Goal: Information Seeking & Learning: Find specific fact

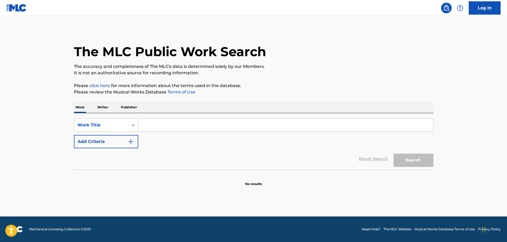
click at [176, 126] on input "Search Form" at bounding box center [285, 125] width 295 height 13
paste input "the majesty and glory of your name"
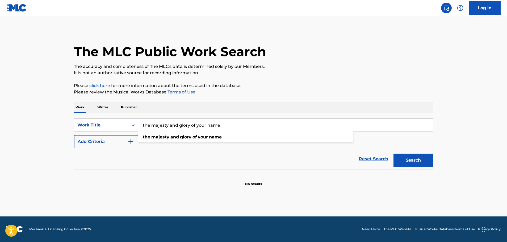
type input "the majesty and glory of your name"
click at [133, 140] on img "Search Form" at bounding box center [131, 141] width 6 height 6
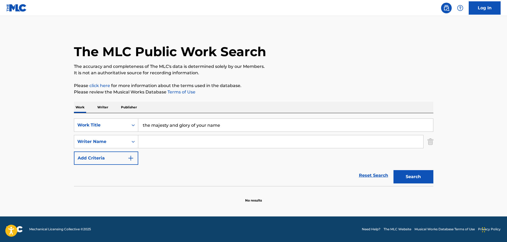
click at [156, 141] on input "Search Form" at bounding box center [280, 141] width 285 height 13
paste input "[PERSON_NAME]"
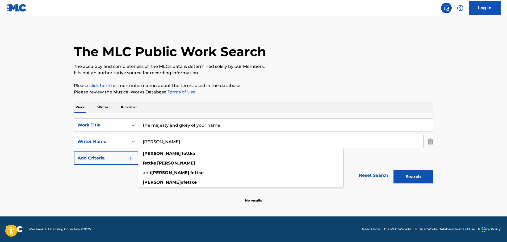
type input "[PERSON_NAME]"
click at [418, 175] on button "Search" at bounding box center [414, 176] width 40 height 13
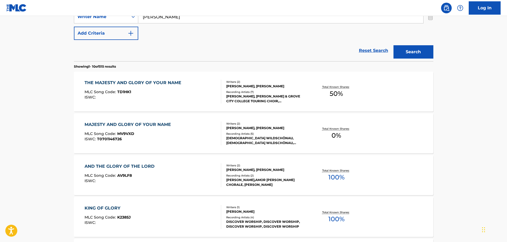
scroll to position [133, 0]
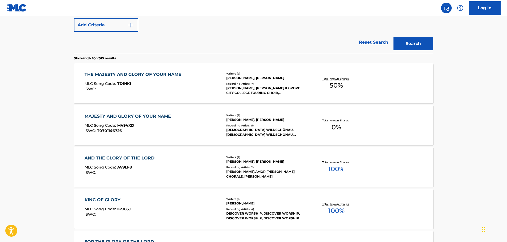
click at [149, 72] on div "THE MAJESTY AND GLORY OF YOUR NAME" at bounding box center [134, 74] width 99 height 6
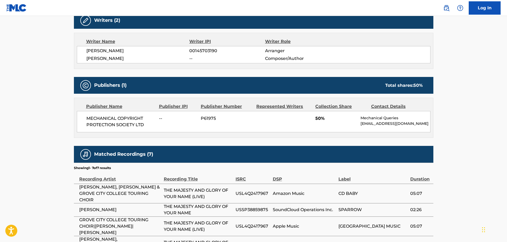
scroll to position [186, 0]
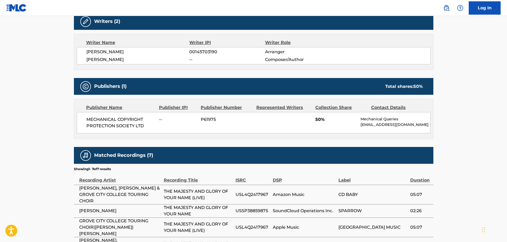
click at [368, 127] on p "[EMAIL_ADDRESS][DOMAIN_NAME]" at bounding box center [395, 125] width 69 height 6
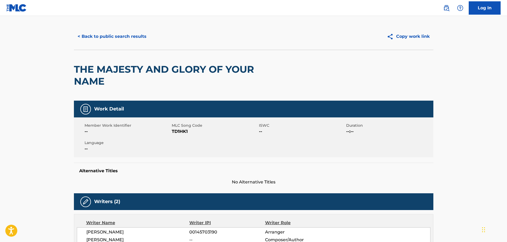
scroll to position [27, 0]
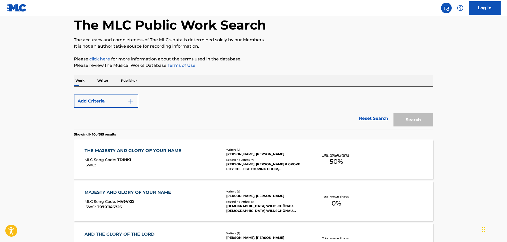
scroll to position [163, 0]
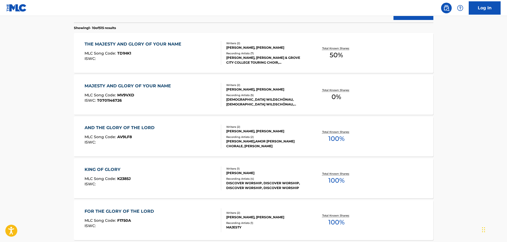
click at [149, 84] on div "MAJESTY AND GLORY OF YOUR NAME" at bounding box center [129, 86] width 89 height 6
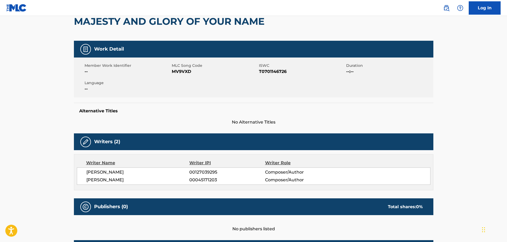
scroll to position [53, 0]
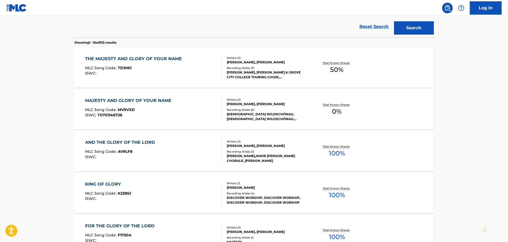
scroll to position [61, 0]
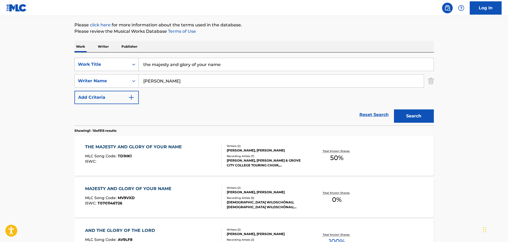
drag, startPoint x: 224, startPoint y: 64, endPoint x: 130, endPoint y: 67, distance: 94.5
click at [131, 68] on div "SearchWithCriteria0b14a69d-0474-4cc2-8587-a7c47476d1cb Work Title the majesty a…" at bounding box center [254, 64] width 360 height 13
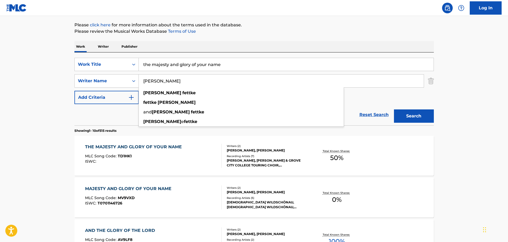
drag, startPoint x: 174, startPoint y: 81, endPoint x: 139, endPoint y: 83, distance: 34.9
click at [139, 83] on input "[PERSON_NAME]" at bounding box center [281, 80] width 285 height 13
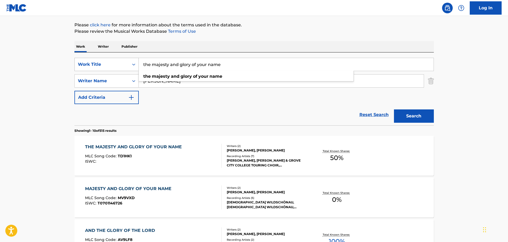
drag, startPoint x: 228, startPoint y: 66, endPoint x: 122, endPoint y: 66, distance: 105.9
click at [122, 66] on div "SearchWithCriteria0b14a69d-0474-4cc2-8587-a7c47476d1cb Work Title the majesty a…" at bounding box center [254, 64] width 360 height 13
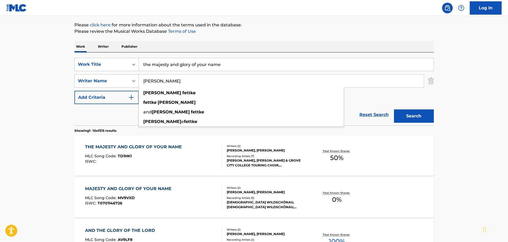
drag, startPoint x: 170, startPoint y: 83, endPoint x: 136, endPoint y: 81, distance: 34.1
click at [138, 81] on div "SearchWithCriteria9657cf03-f93e-4c32-8701-ea7e81ef033b Writer Name [PERSON_NAME…" at bounding box center [254, 80] width 360 height 13
